Goal: Information Seeking & Learning: Learn about a topic

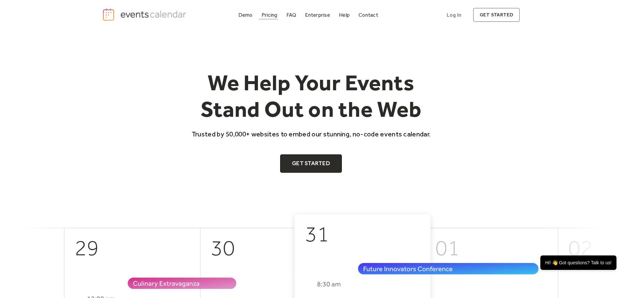
click at [267, 15] on div "Pricing" at bounding box center [270, 15] width 16 height 4
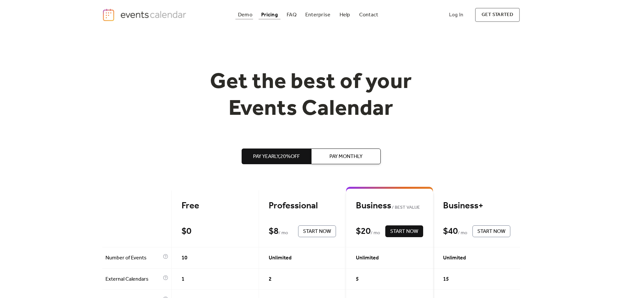
click at [242, 13] on div "Demo" at bounding box center [245, 15] width 14 height 4
